Goal: Task Accomplishment & Management: Use online tool/utility

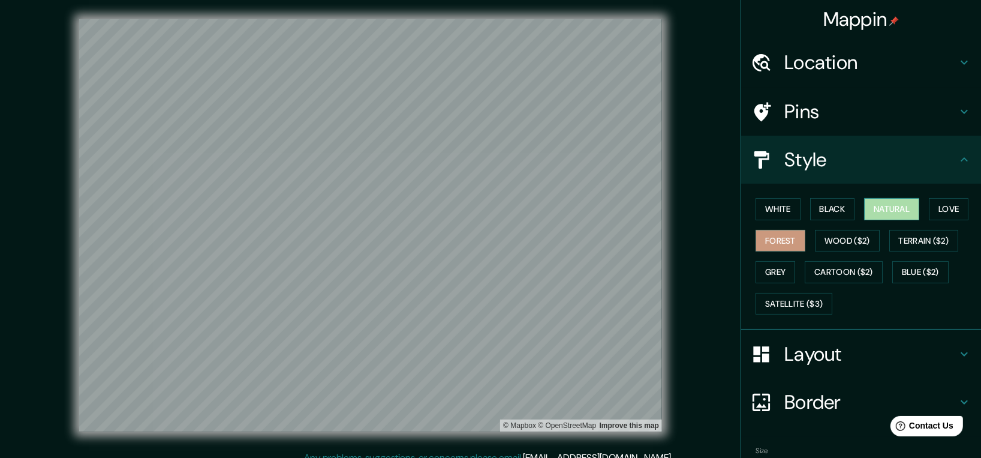
click at [891, 204] on button "Natural" at bounding box center [891, 209] width 55 height 22
click at [771, 267] on button "Grey" at bounding box center [776, 272] width 40 height 22
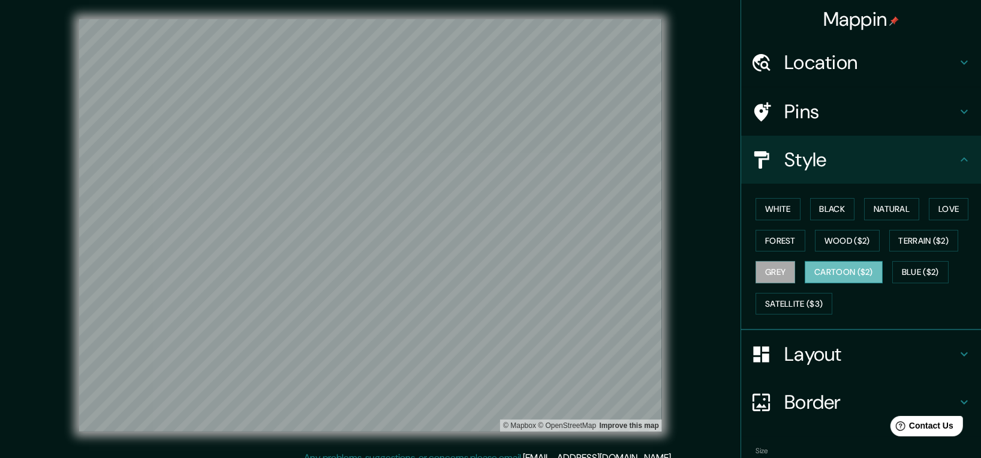
click at [837, 270] on button "Cartoon ($2)" at bounding box center [844, 272] width 78 height 22
click at [904, 270] on button "Blue ($2)" at bounding box center [920, 272] width 56 height 22
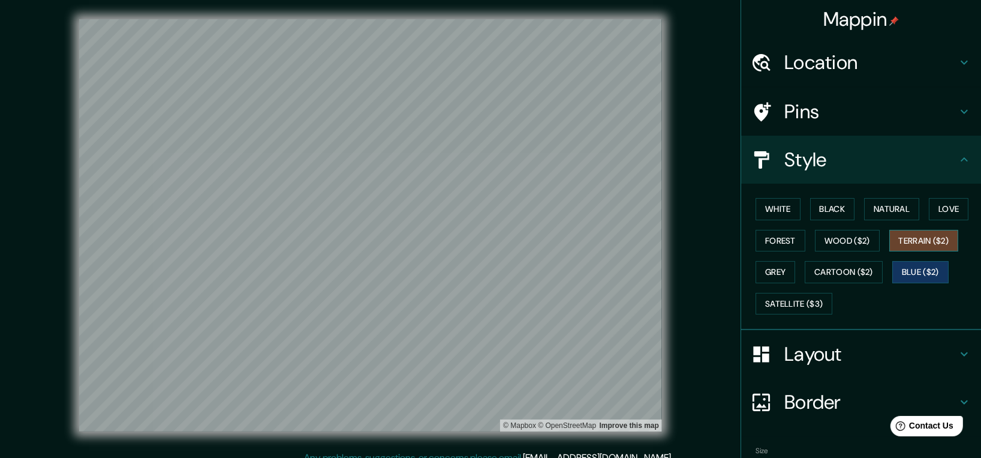
click at [921, 240] on button "Terrain ($2)" at bounding box center [924, 241] width 70 height 22
click at [850, 241] on button "Wood ($2)" at bounding box center [847, 241] width 65 height 22
click at [913, 237] on button "Terrain ($2)" at bounding box center [924, 241] width 70 height 22
click at [889, 208] on button "Natural" at bounding box center [891, 209] width 55 height 22
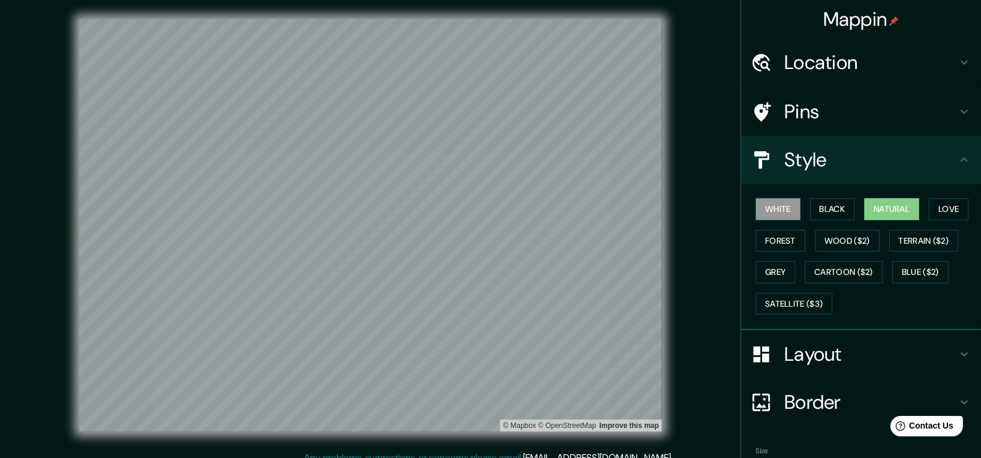
click at [765, 203] on button "White" at bounding box center [778, 209] width 45 height 22
click at [820, 205] on button "Black" at bounding box center [832, 209] width 45 height 22
click at [756, 208] on button "White" at bounding box center [778, 209] width 45 height 22
click at [772, 233] on button "Forest" at bounding box center [781, 241] width 50 height 22
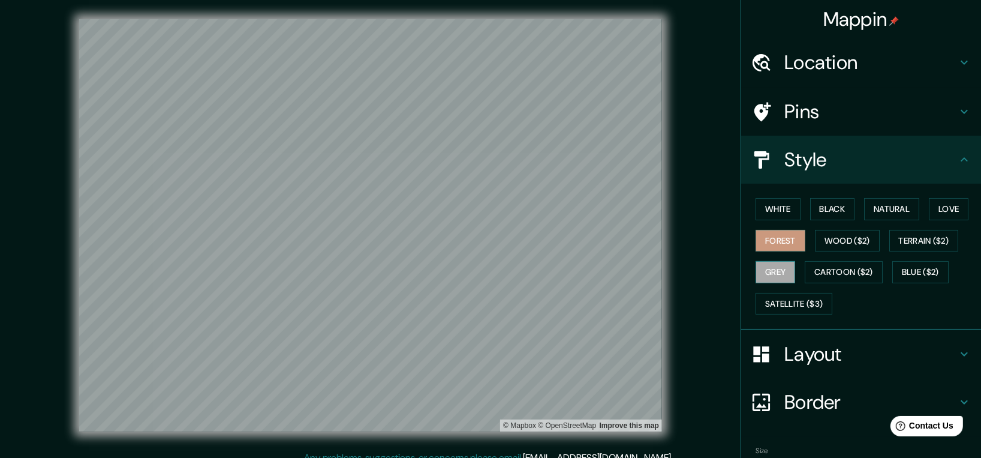
click at [771, 270] on button "Grey" at bounding box center [776, 272] width 40 height 22
click at [835, 273] on button "Cartoon ($2)" at bounding box center [844, 272] width 78 height 22
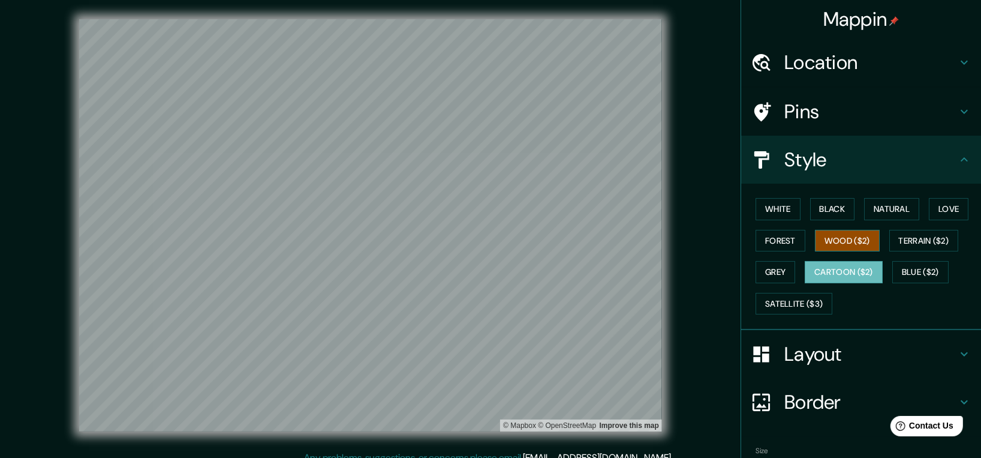
click at [849, 241] on button "Wood ($2)" at bounding box center [847, 241] width 65 height 22
click at [832, 211] on button "Black" at bounding box center [832, 209] width 45 height 22
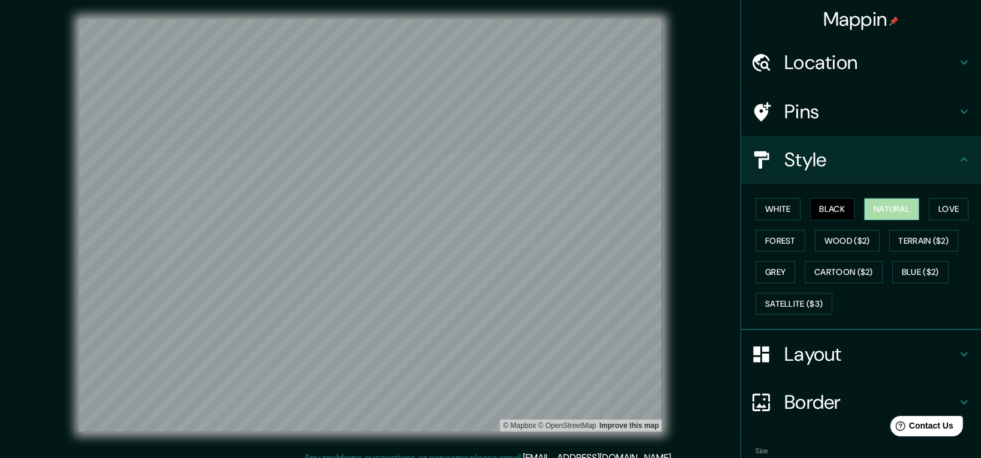
click at [894, 205] on button "Natural" at bounding box center [891, 209] width 55 height 22
click at [933, 202] on button "Love" at bounding box center [949, 209] width 40 height 22
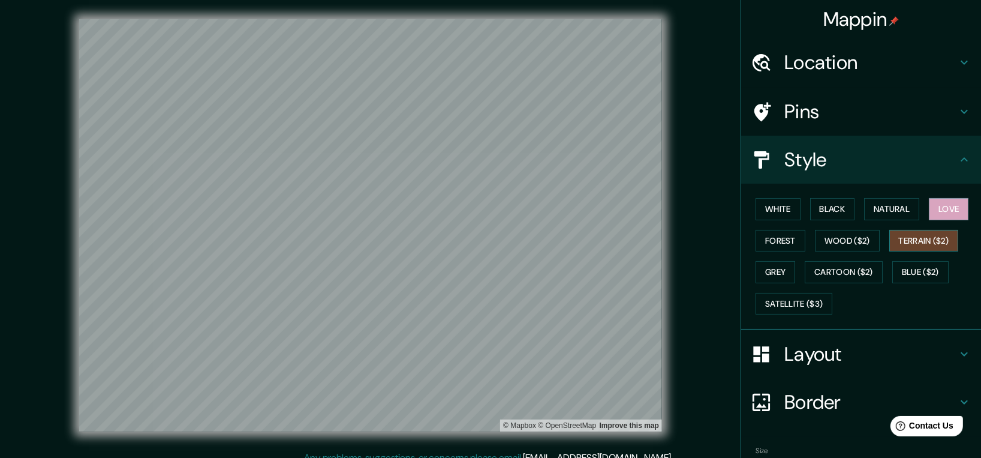
click at [907, 243] on button "Terrain ($2)" at bounding box center [924, 241] width 70 height 22
click at [904, 264] on button "Blue ($2)" at bounding box center [920, 272] width 56 height 22
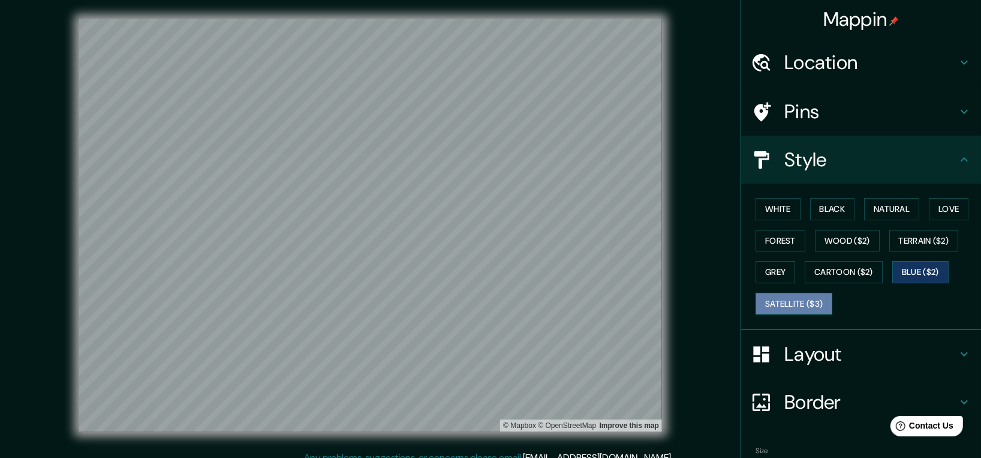
click at [783, 303] on button "Satellite ($3)" at bounding box center [794, 304] width 77 height 22
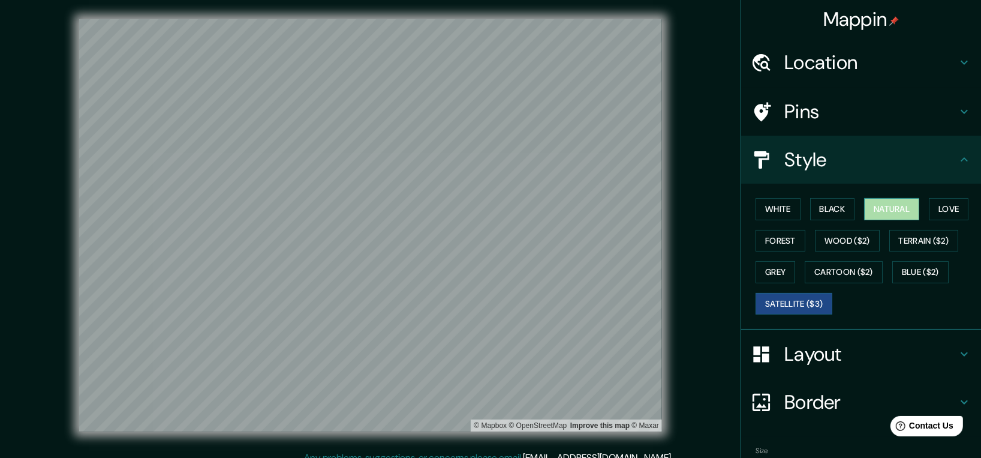
click at [882, 208] on button "Natural" at bounding box center [891, 209] width 55 height 22
